Goal: Browse casually: Explore the website without a specific task or goal

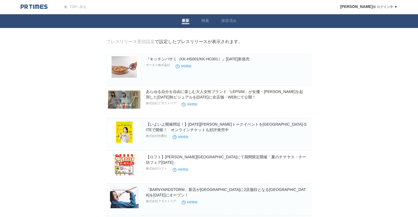
drag, startPoint x: 0, startPoint y: 0, endPoint x: 42, endPoint y: 56, distance: 70.1
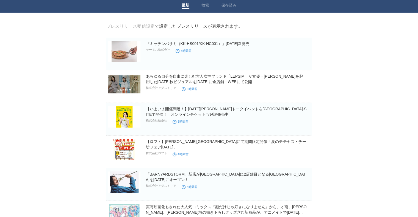
scroll to position [27, 0]
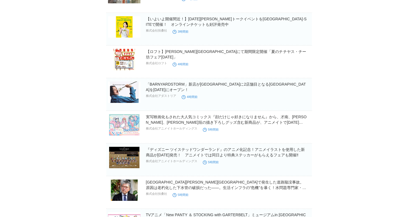
scroll to position [165, 0]
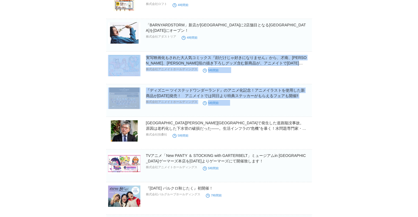
drag, startPoint x: 77, startPoint y: 85, endPoint x: 80, endPoint y: 140, distance: 54.2
click at [79, 135] on body "TOPへ戻る 屋良明歩 様 ログイン中 ▼ プレスリリース受信設定 フォロー 除外リスト アカウント設定 閲覧履歴 退会手続き PR TIMESサイトへ戻る …" at bounding box center [209, 202] width 418 height 735
click at [80, 143] on body "TOPへ戻る 屋良明歩 様 ログイン中 ▼ プレスリリース受信設定 フォロー 除外リスト アカウント設定 閲覧履歴 退会手続き PR TIMESサイトへ戻る …" at bounding box center [209, 202] width 418 height 735
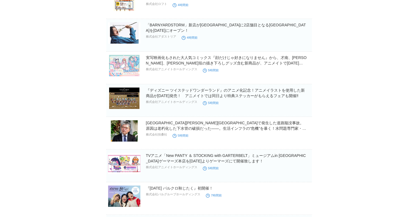
click at [80, 167] on body "TOPへ戻る 屋良明歩 様 ログイン中 ▼ プレスリリース受信設定 フォロー 除外リスト アカウント設定 閲覧履歴 退会手続き PR TIMESサイトへ戻る …" at bounding box center [209, 202] width 418 height 735
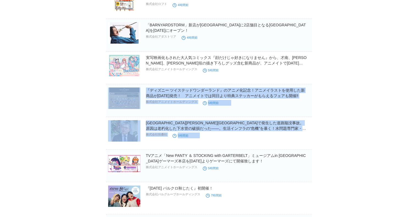
click at [80, 172] on body "TOPへ戻る 屋良明歩 様 ログイン中 ▼ プレスリリース受信設定 フォロー 除外リスト アカウント設定 閲覧履歴 退会手続き PR TIMESサイトへ戻る …" at bounding box center [209, 202] width 418 height 735
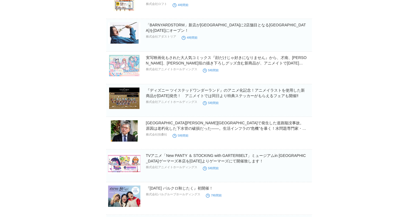
click at [88, 162] on body "TOPへ戻る 屋良明歩 様 ログイン中 ▼ プレスリリース受信設定 フォロー 除外リスト アカウント設定 閲覧履歴 退会手続き PR TIMESサイトへ戻る …" at bounding box center [209, 202] width 418 height 735
drag, startPoint x: 95, startPoint y: 137, endPoint x: 95, endPoint y: 148, distance: 11.3
click at [95, 145] on body "TOPへ戻る 屋良明歩 様 ログイン中 ▼ プレスリリース受信設定 フォロー 除外リスト アカウント設定 閲覧履歴 退会手続き PR TIMESサイトへ戻る …" at bounding box center [209, 202] width 418 height 735
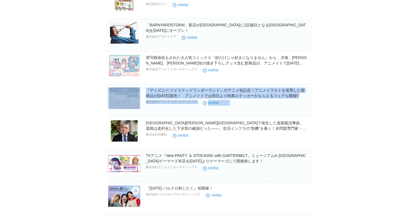
click at [95, 148] on body "TOPへ戻る 屋良明歩 様 ログイン中 ▼ プレスリリース受信設定 フォロー 除外リスト アカウント設定 閲覧履歴 退会手続き PR TIMESサイトへ戻る …" at bounding box center [209, 202] width 418 height 735
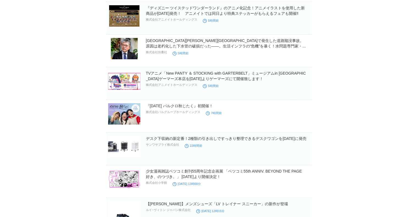
click at [95, 145] on body "TOPへ戻る 屋良明歩 様 ログイン中 ▼ プレスリリース受信設定 フォロー 除外リスト アカウント設定 閲覧履歴 退会手続き PR TIMESサイトへ戻る …" at bounding box center [209, 120] width 418 height 735
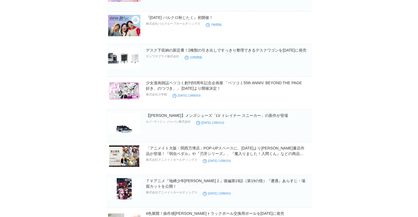
scroll to position [385, 0]
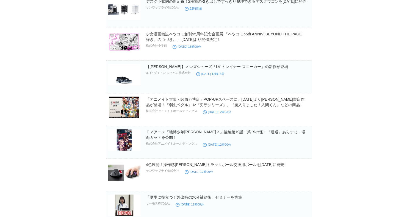
scroll to position [440, 0]
